Goal: Navigation & Orientation: Find specific page/section

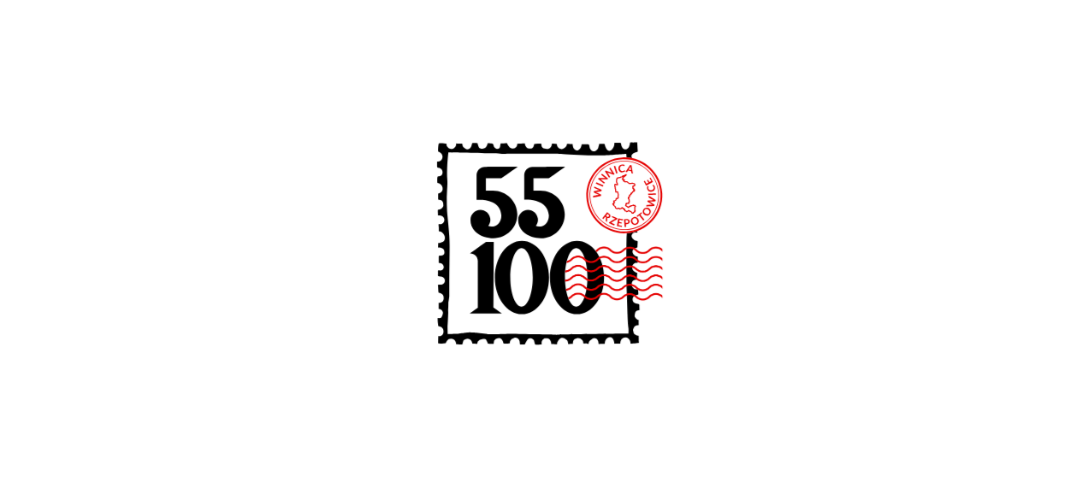
scroll to position [427, 0]
click at [595, 217] on icon at bounding box center [541, 248] width 274 height 274
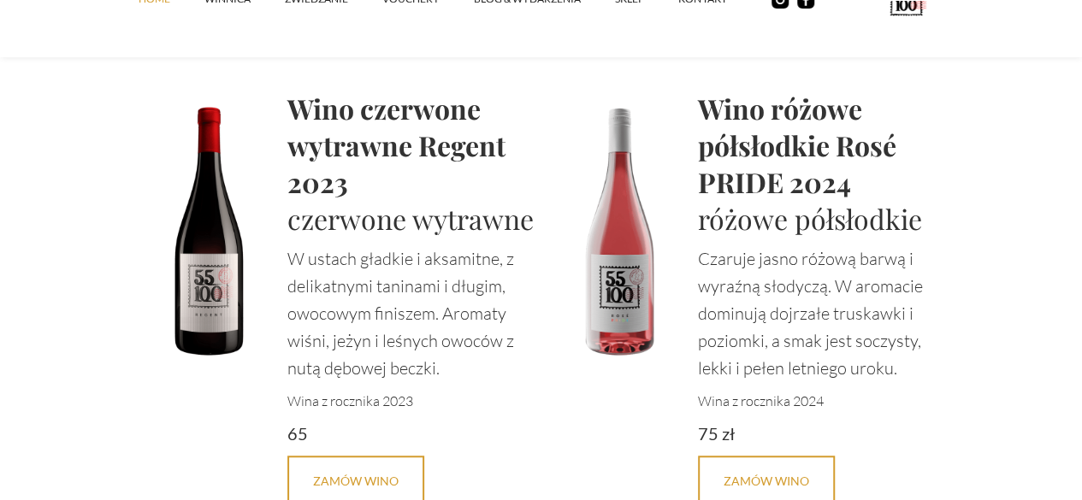
scroll to position [3728, 0]
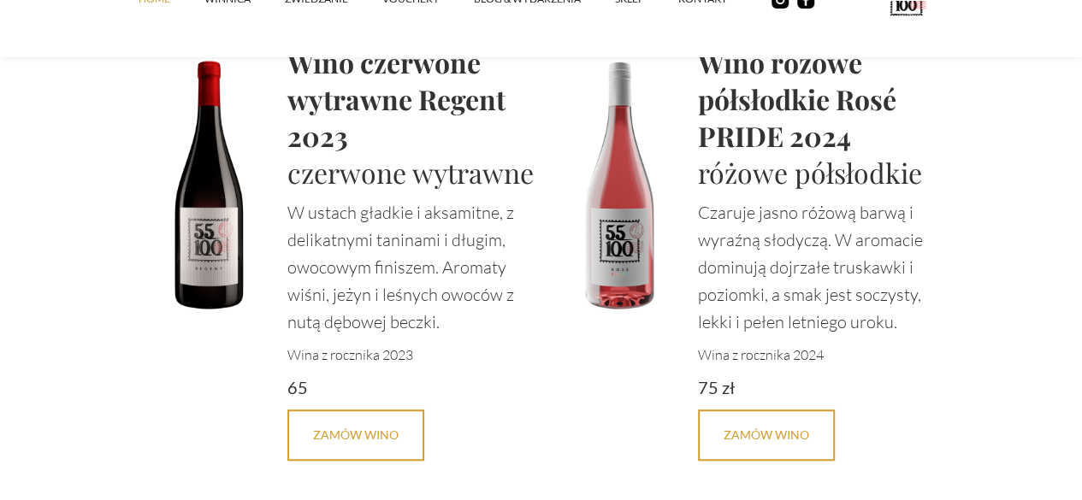
drag, startPoint x: 1088, startPoint y: 444, endPoint x: 1043, endPoint y: 87, distance: 359.3
click at [1043, 87] on div "Home winnica ZWIEDZANIE vouchery Blog & Wydarzenia SKLEP kontakt Wino w butelce…" at bounding box center [541, 99] width 1082 height 7654
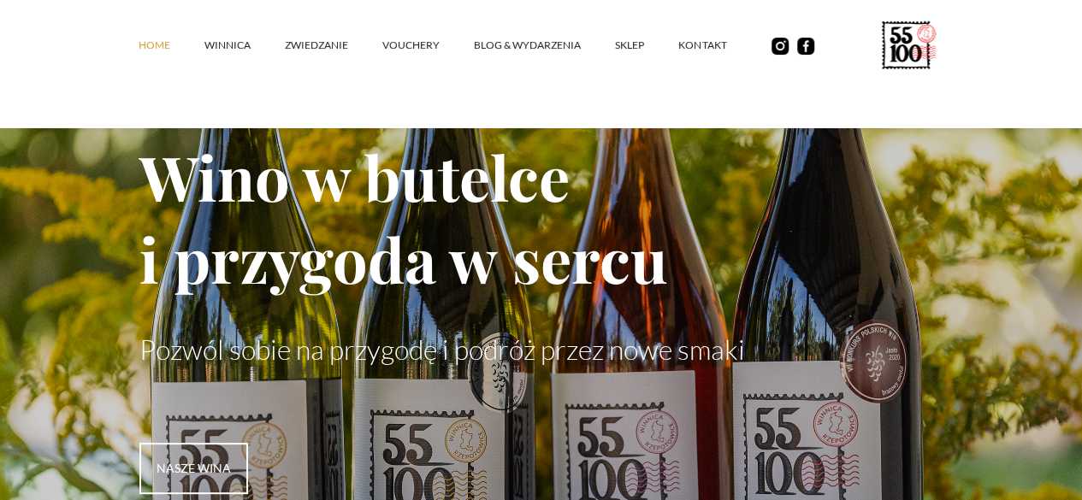
scroll to position [0, 0]
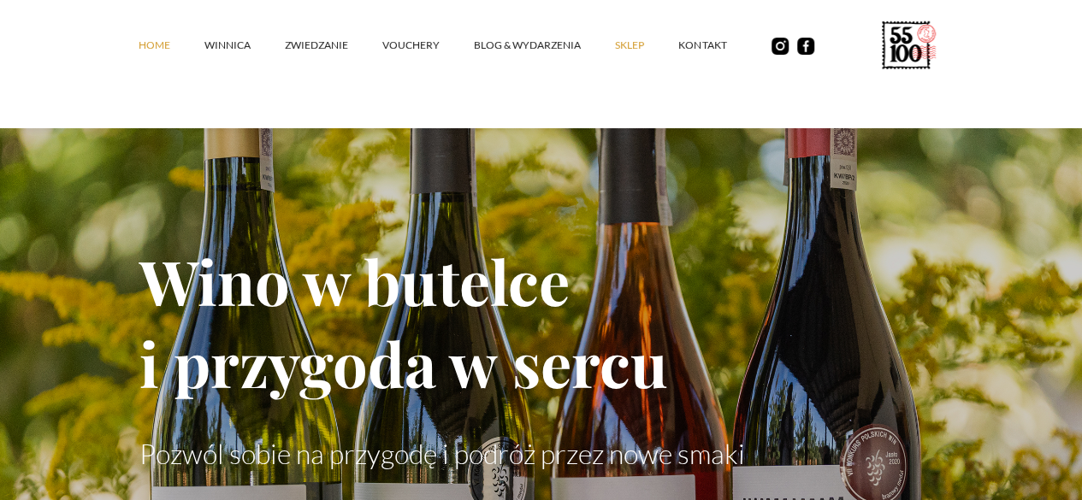
click at [615, 50] on link "SKLEP" at bounding box center [646, 45] width 63 height 51
